Goal: Transaction & Acquisition: Book appointment/travel/reservation

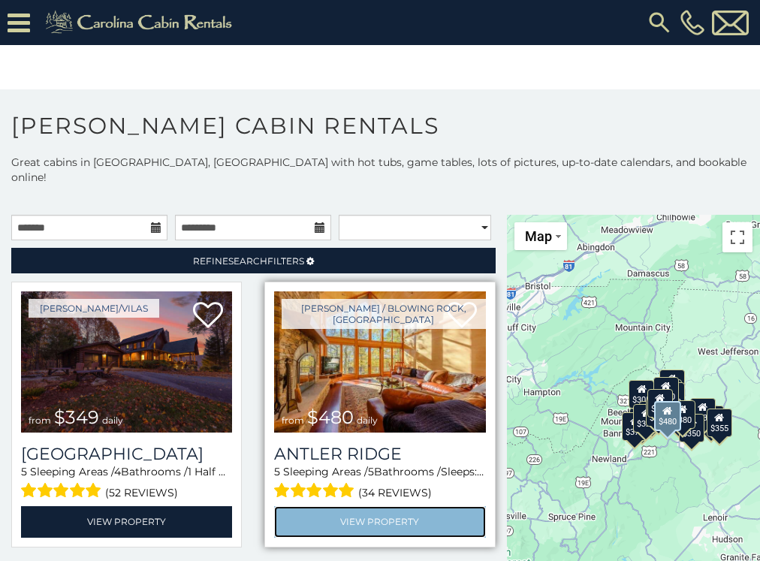
click at [329, 506] on link "View Property" at bounding box center [379, 521] width 211 height 31
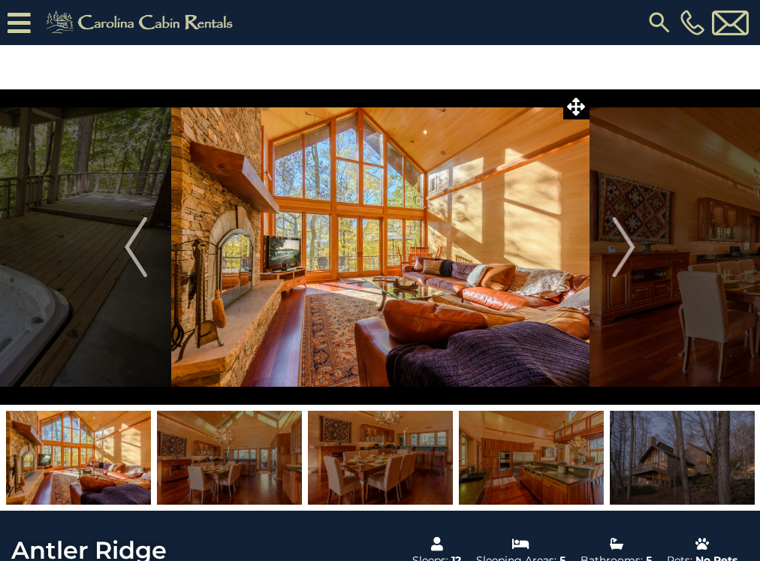
click at [56, 473] on img at bounding box center [78, 458] width 145 height 94
click at [210, 443] on img at bounding box center [229, 458] width 145 height 94
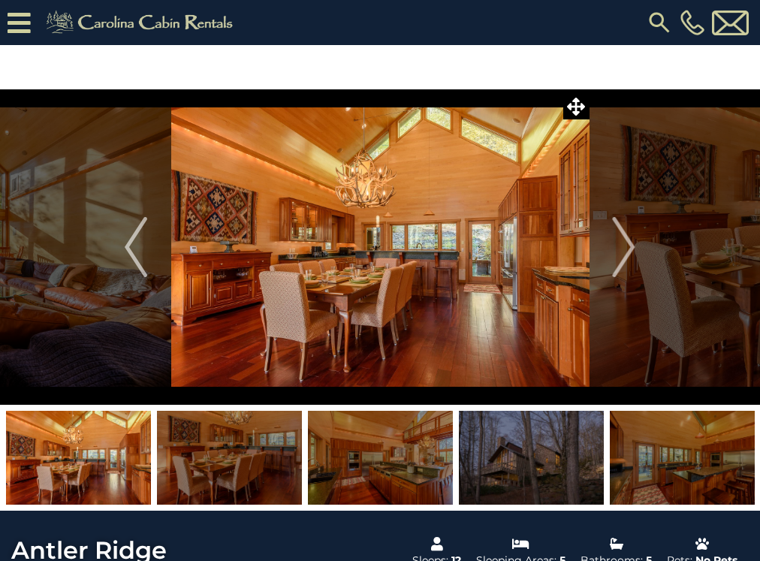
click at [262, 454] on img at bounding box center [229, 458] width 145 height 94
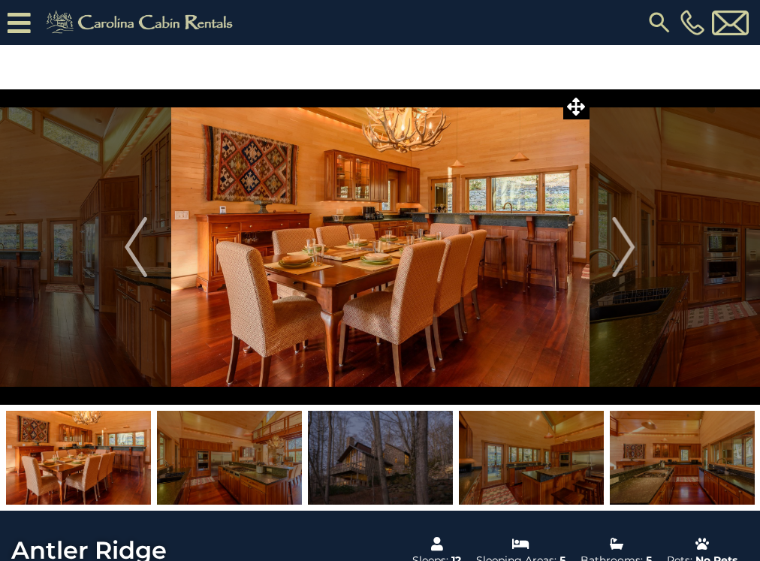
click at [340, 458] on img at bounding box center [380, 458] width 145 height 94
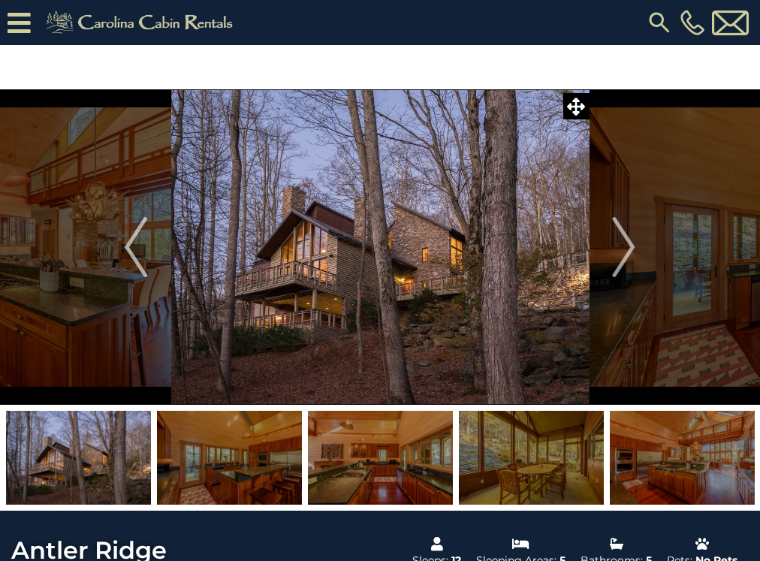
click at [271, 458] on img at bounding box center [229, 458] width 145 height 94
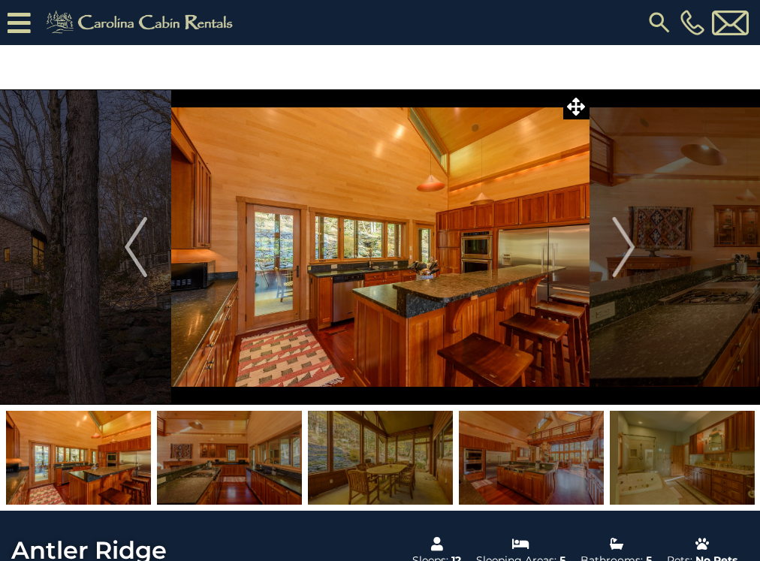
click at [271, 458] on img at bounding box center [229, 458] width 145 height 94
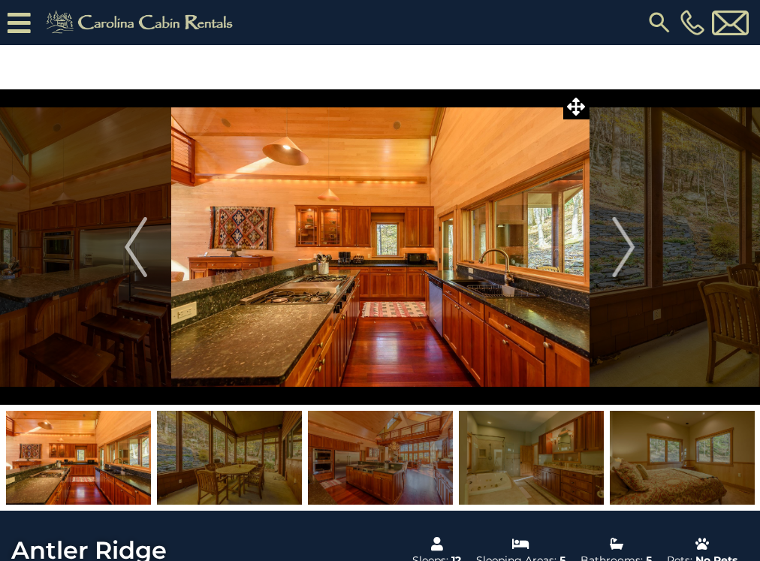
click at [355, 463] on img at bounding box center [380, 458] width 145 height 94
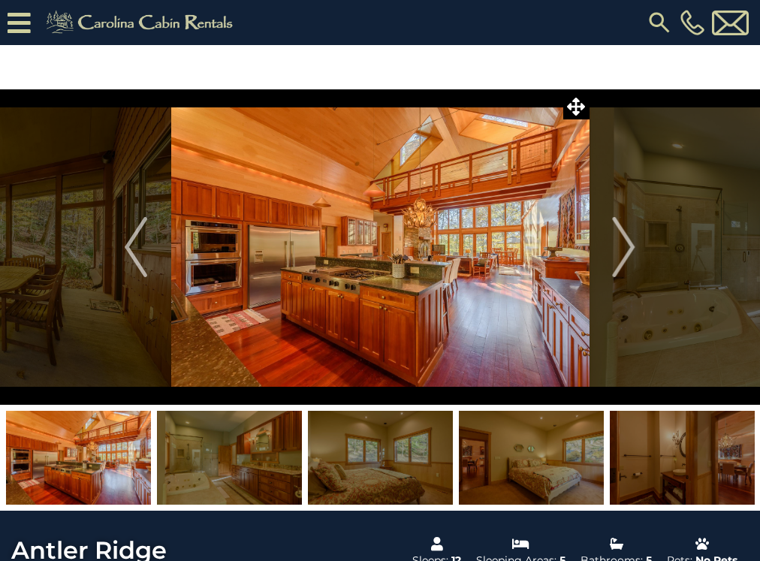
click at [401, 458] on img at bounding box center [380, 458] width 145 height 94
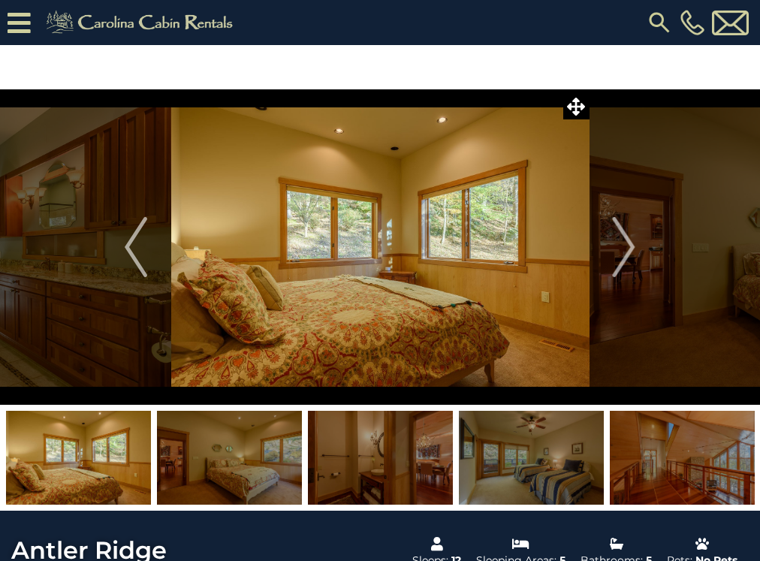
click at [436, 455] on img at bounding box center [380, 458] width 145 height 94
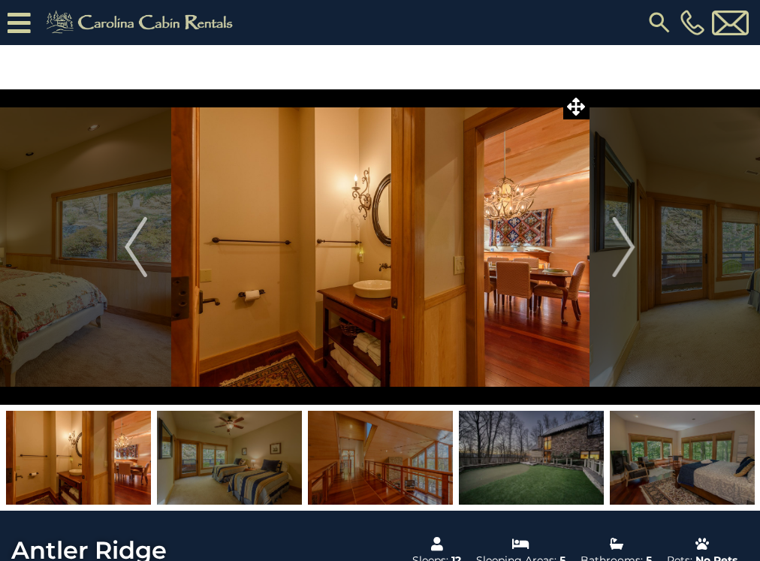
click at [426, 455] on img at bounding box center [380, 458] width 145 height 94
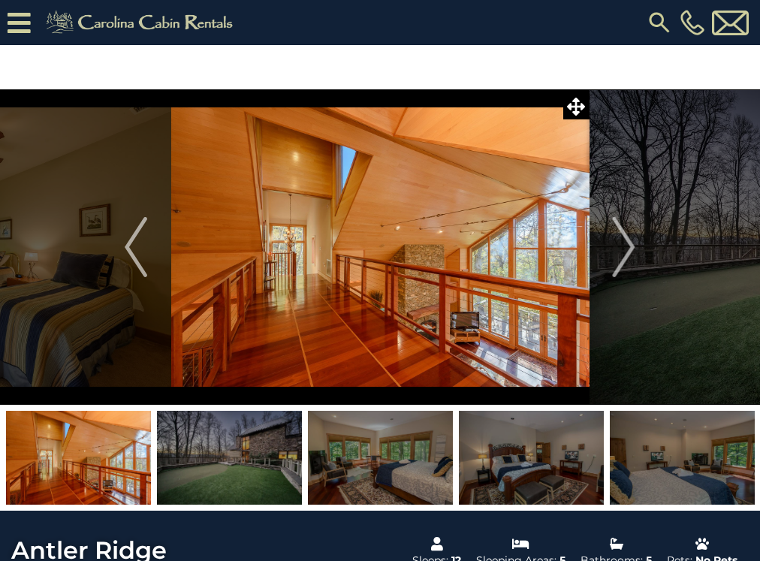
click at [426, 455] on img at bounding box center [380, 458] width 145 height 94
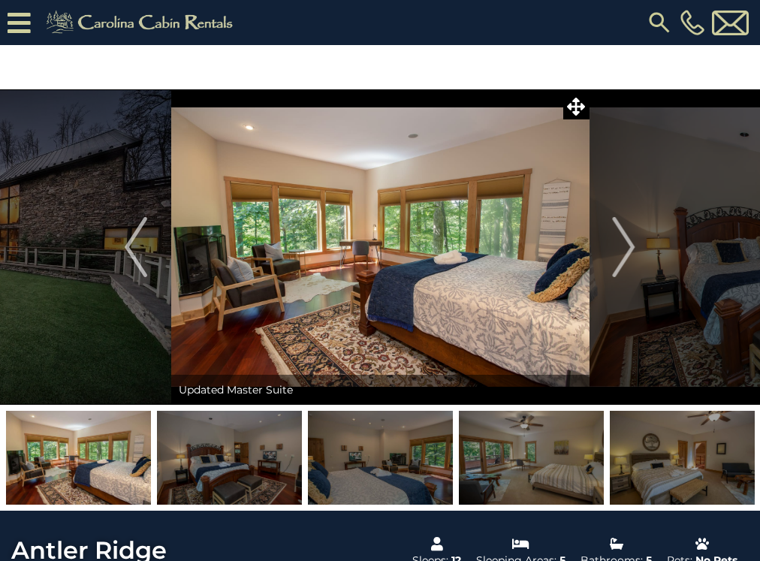
click at [338, 469] on img at bounding box center [380, 458] width 145 height 94
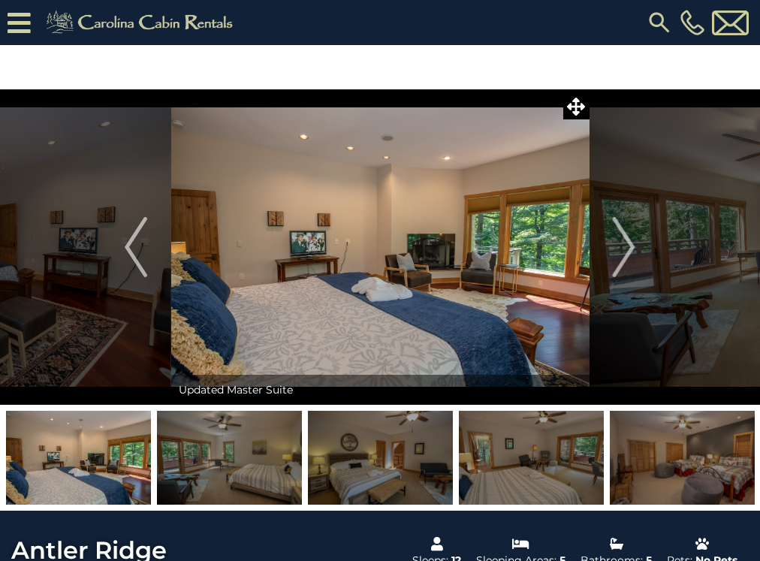
click at [376, 467] on img at bounding box center [380, 458] width 145 height 94
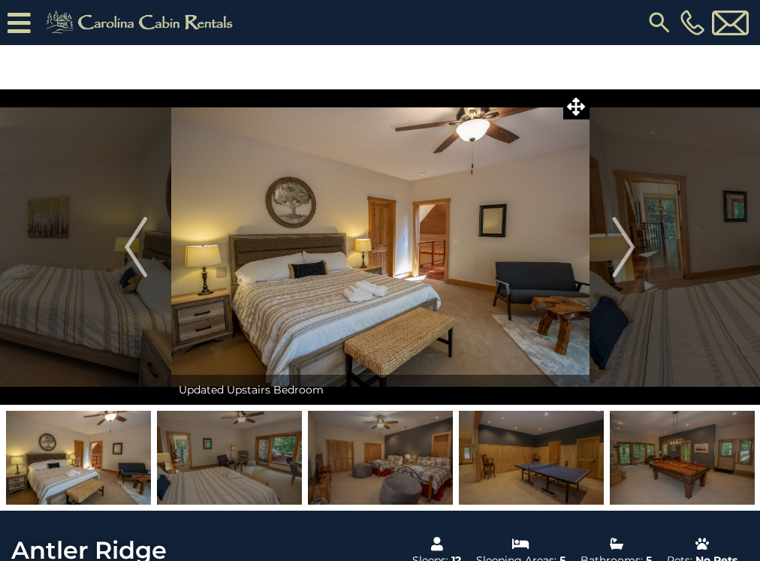
click at [376, 467] on img at bounding box center [380, 458] width 145 height 94
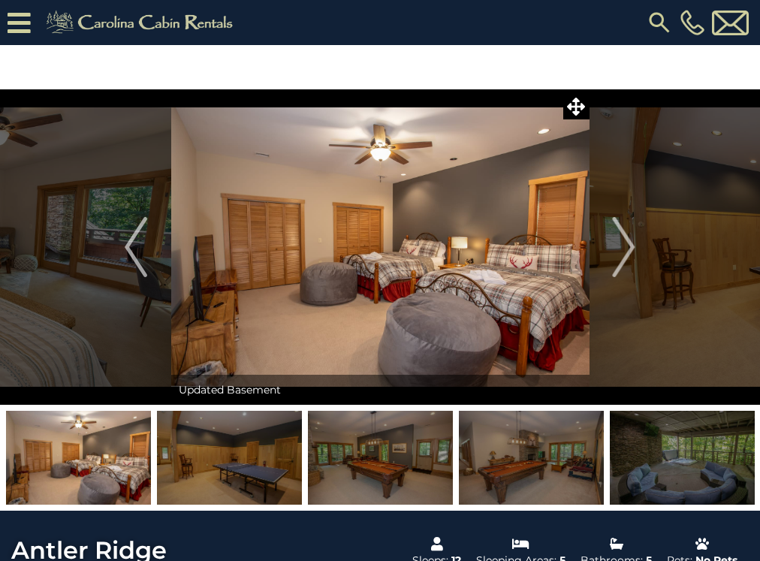
click at [240, 480] on img at bounding box center [229, 458] width 145 height 94
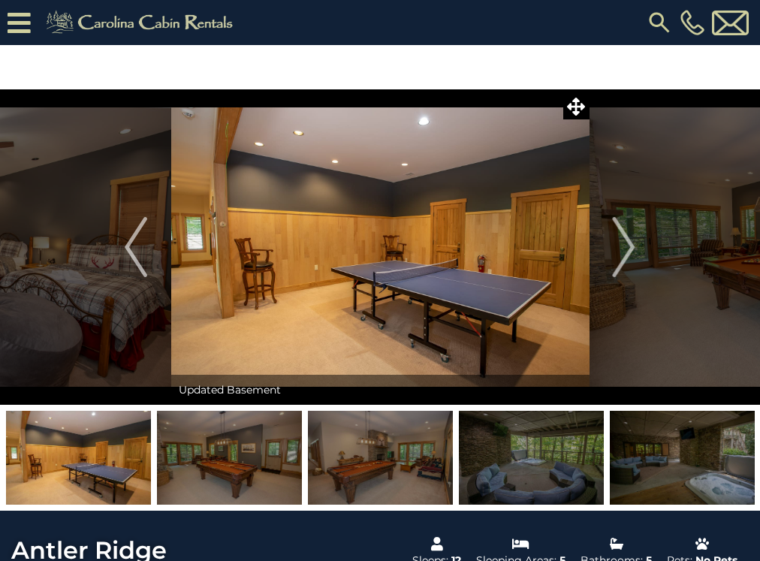
click at [271, 476] on img at bounding box center [229, 458] width 145 height 94
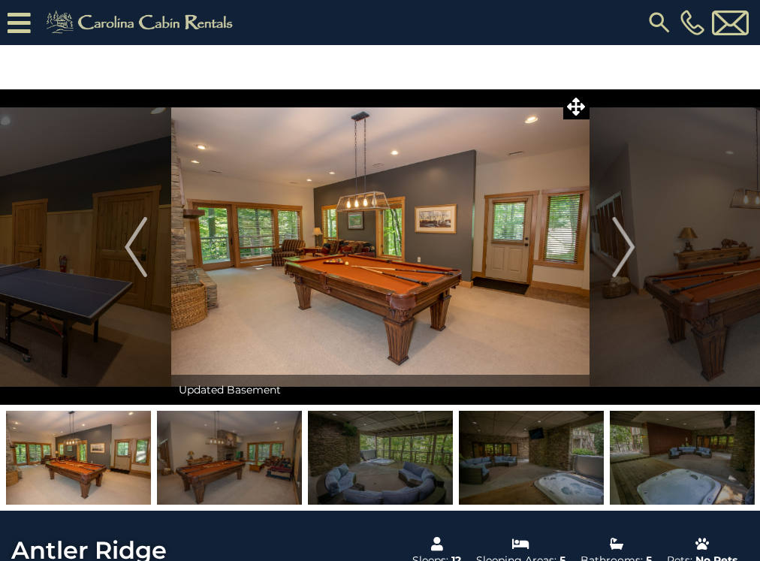
click at [271, 476] on img at bounding box center [229, 458] width 145 height 94
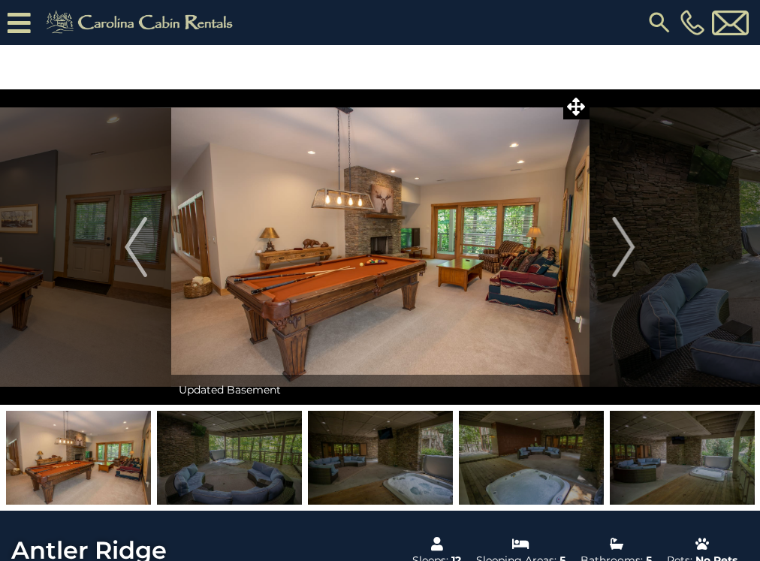
click at [271, 476] on img at bounding box center [229, 458] width 145 height 94
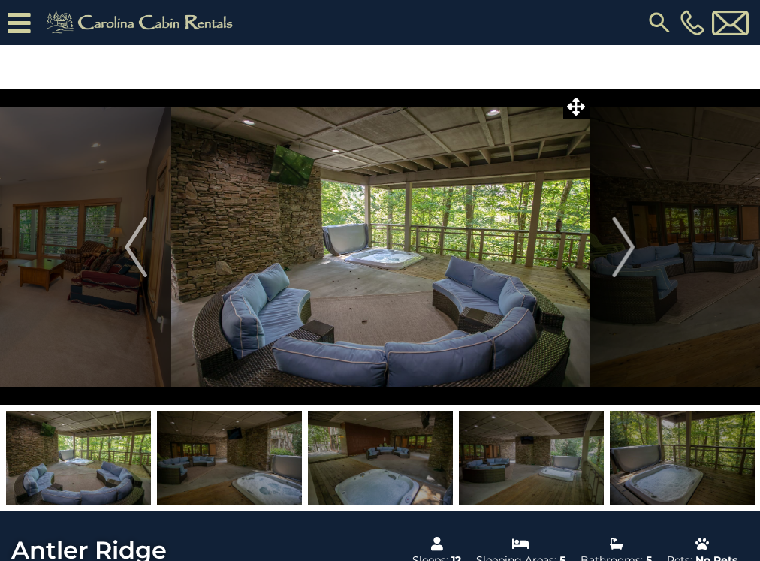
click at [271, 476] on img at bounding box center [229, 458] width 145 height 94
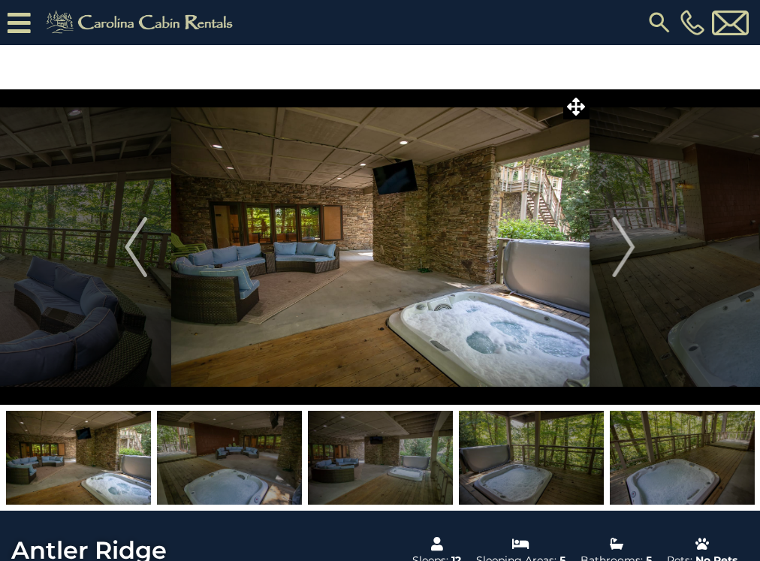
click at [271, 476] on img at bounding box center [229, 458] width 145 height 94
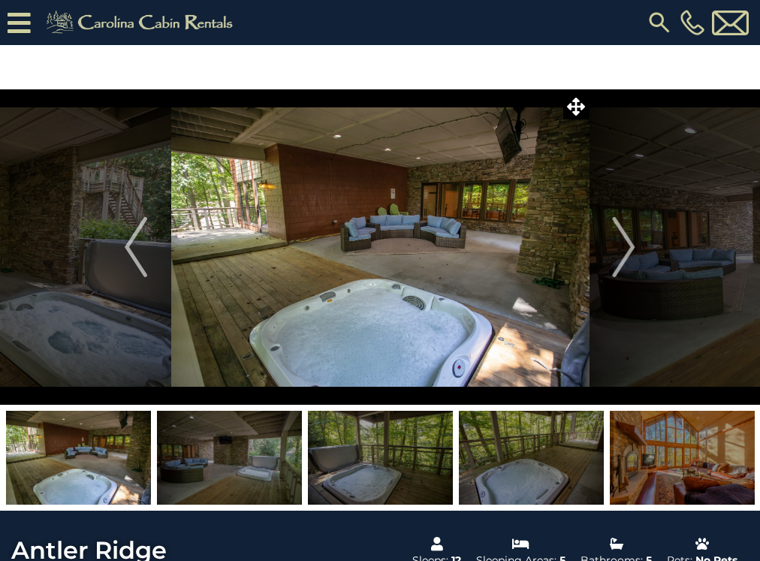
click at [271, 476] on img at bounding box center [229, 458] width 145 height 94
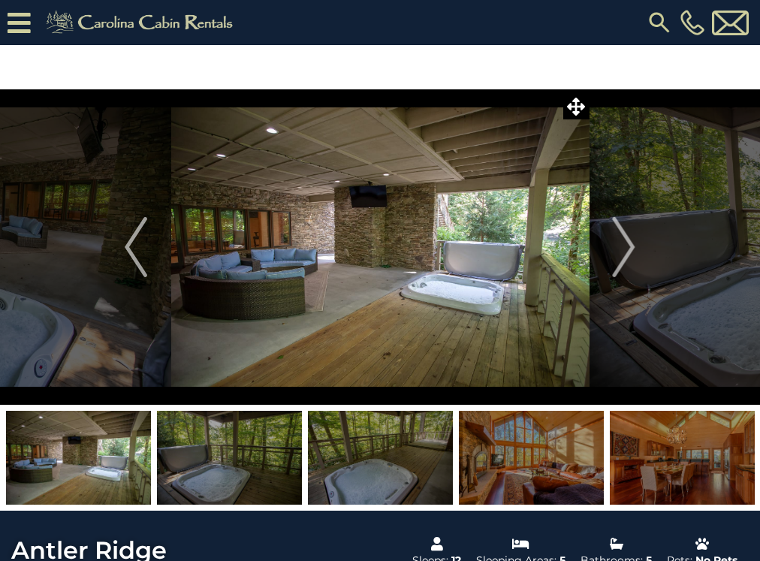
click at [271, 476] on img at bounding box center [229, 458] width 145 height 94
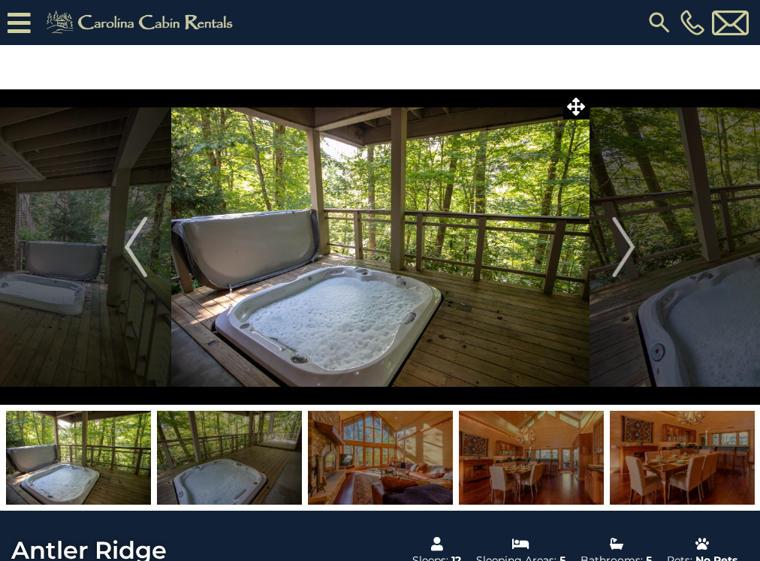
click at [271, 476] on img at bounding box center [229, 458] width 145 height 94
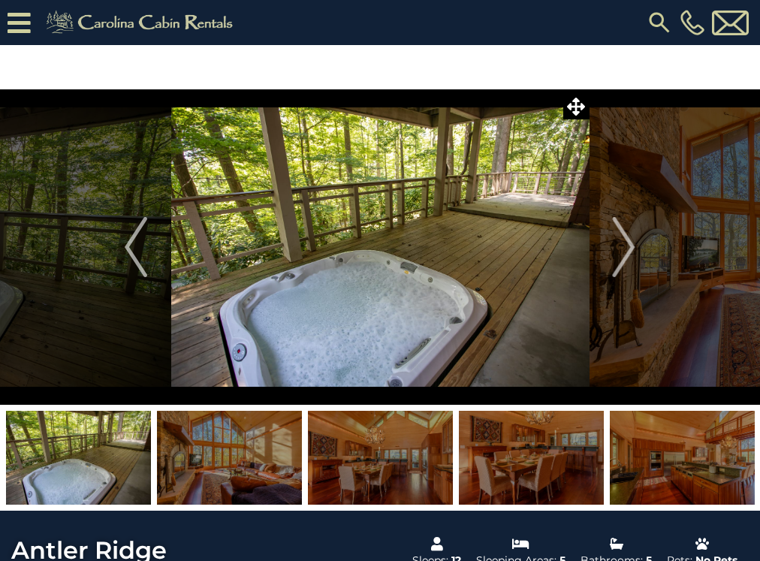
click at [271, 476] on img at bounding box center [229, 458] width 145 height 94
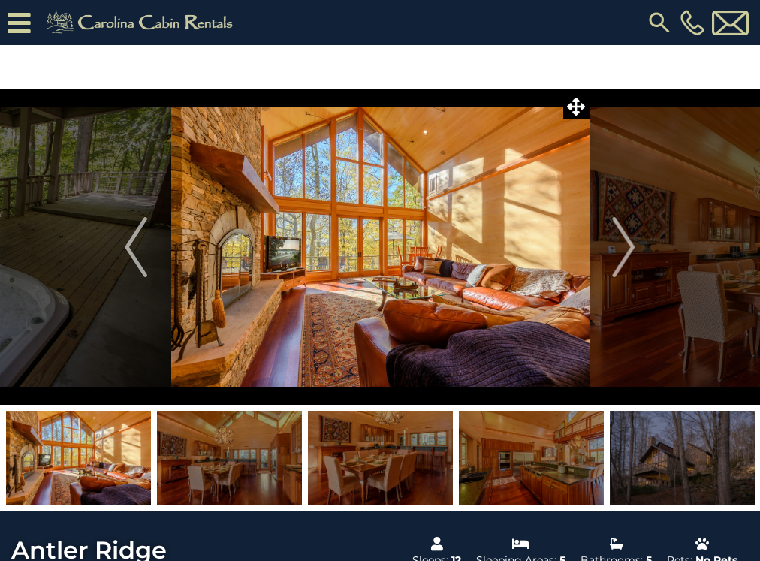
click at [271, 476] on img at bounding box center [229, 458] width 145 height 94
